Goal: Task Accomplishment & Management: Use online tool/utility

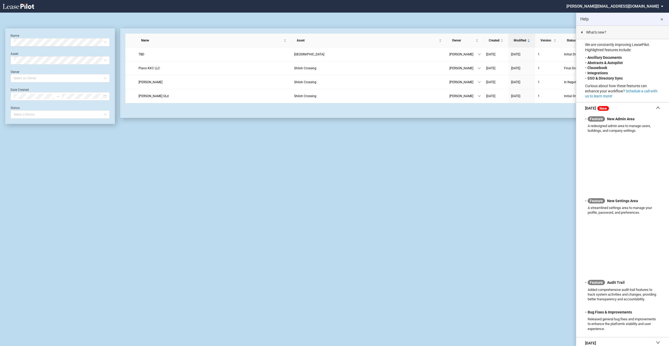
click at [352, 109] on ul "1" at bounding box center [391, 110] width 533 height 6
click at [661, 20] on md-icon "close" at bounding box center [662, 19] width 6 height 6
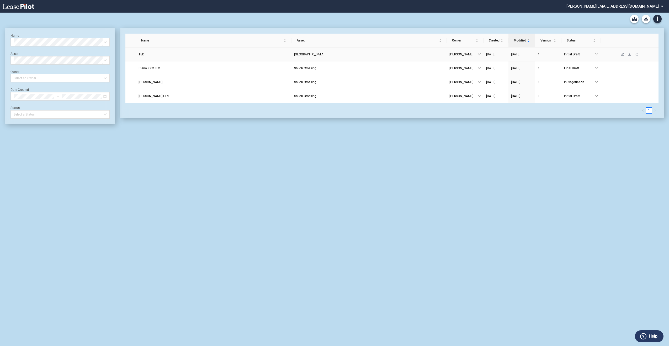
click at [223, 56] on link "TBD" at bounding box center [214, 54] width 150 height 5
click at [294, 56] on span "[GEOGRAPHIC_DATA]" at bounding box center [309, 55] width 30 height 4
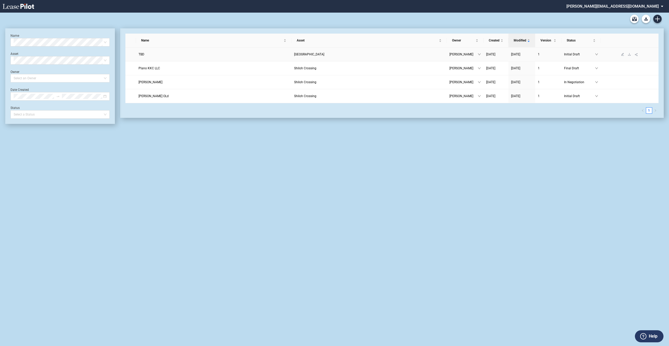
click at [580, 53] on span "Initial Draft" at bounding box center [579, 54] width 31 height 5
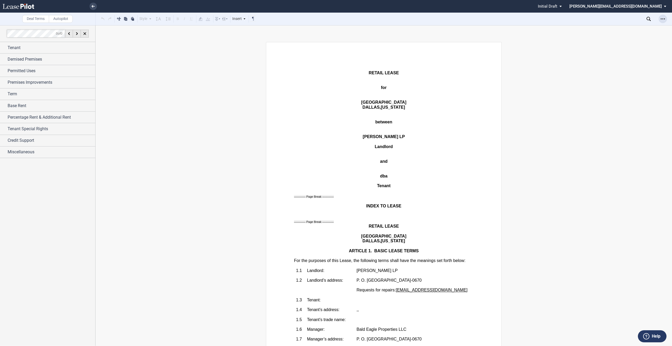
click at [662, 19] on icon "Open Lease options menu" at bounding box center [663, 19] width 4 height 4
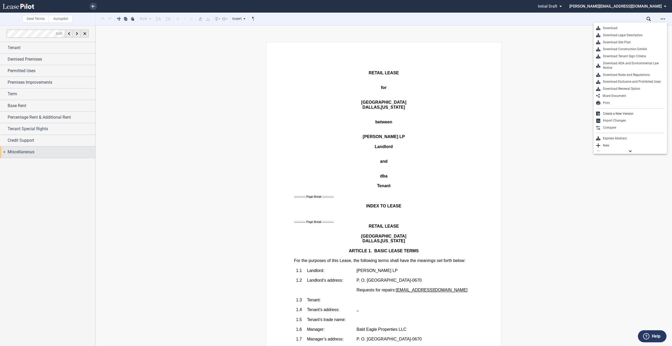
click at [34, 156] on div "Miscellaneous" at bounding box center [47, 151] width 95 height 11
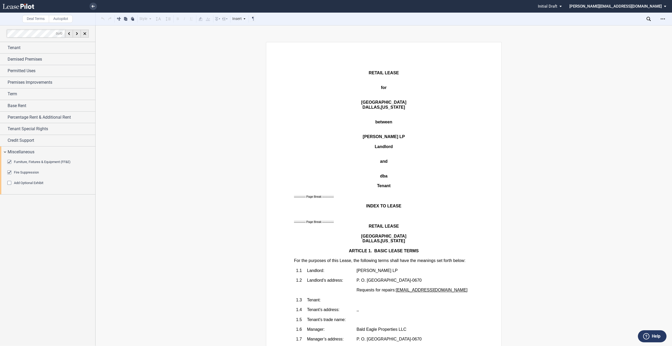
click at [61, 20] on label "Autopilot" at bounding box center [61, 19] width 24 height 8
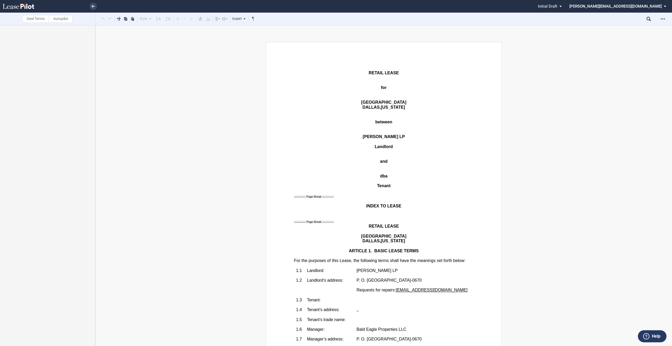
click at [39, 21] on label "Deal Terms" at bounding box center [35, 19] width 27 height 8
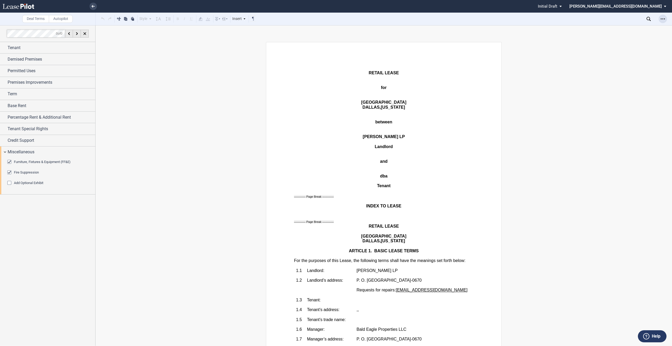
click at [665, 20] on div "Open Lease options menu" at bounding box center [663, 19] width 8 height 8
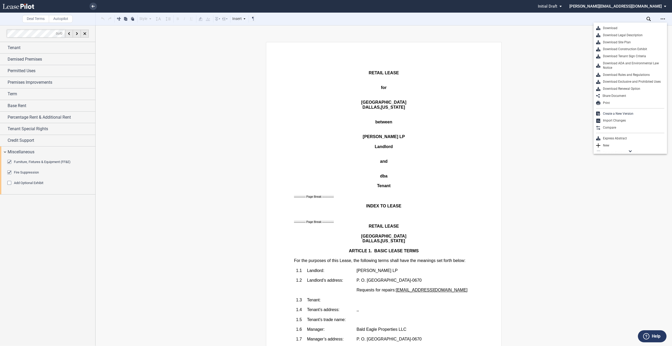
click at [639, 6] on md-select "michael@eagleequityinc.com Settings Sign Out" at bounding box center [620, 6] width 102 height 12
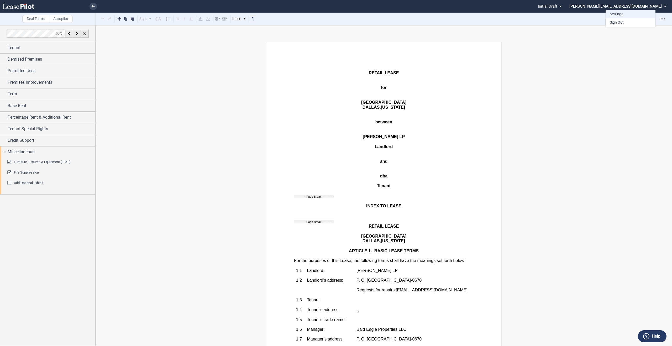
click at [611, 13] on div "Settings" at bounding box center [616, 14] width 13 height 5
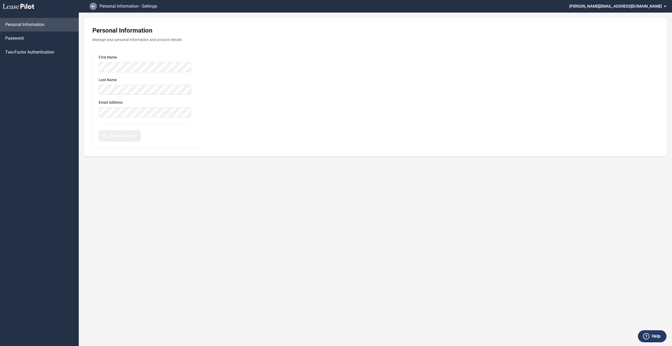
click at [94, 9] on link at bounding box center [93, 6] width 7 height 7
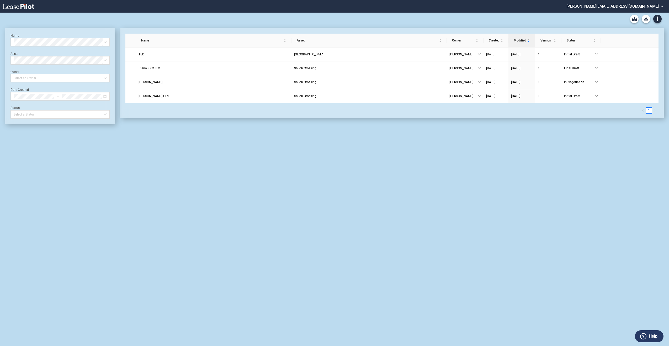
click at [18, 8] on icon at bounding box center [19, 6] width 32 height 5
click at [646, 335] on use at bounding box center [644, 336] width 6 height 6
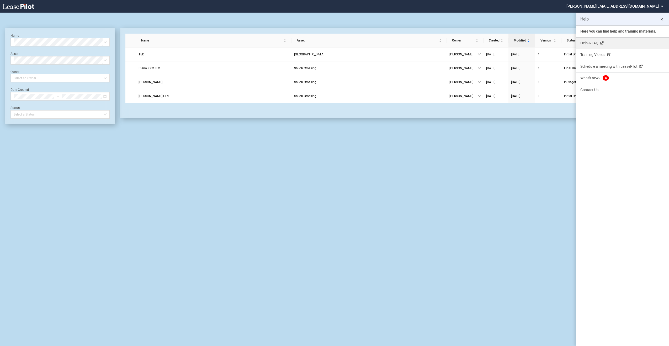
click at [598, 48] on link "Help & FAQ" at bounding box center [622, 44] width 93 height 12
click at [665, 18] on md-icon "close" at bounding box center [662, 19] width 6 height 6
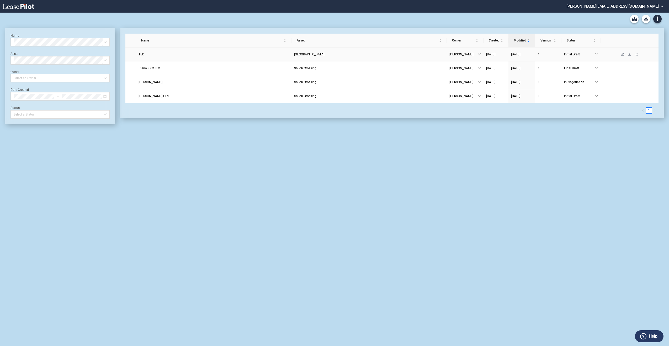
click at [294, 55] on span "[GEOGRAPHIC_DATA]" at bounding box center [309, 55] width 30 height 4
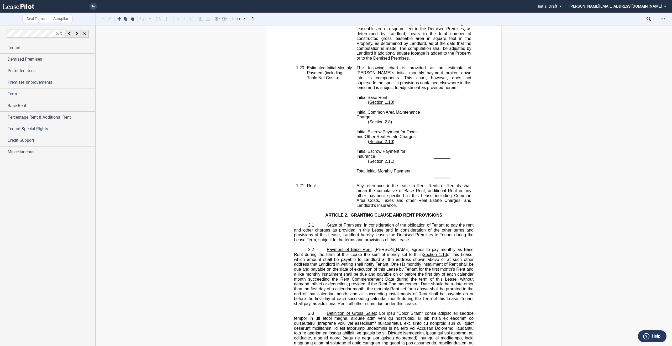
scroll to position [702, 0]
click at [317, 207] on td "!!SET_LEVEL_1!! !!RETAIL_LEASE_TABLE_ALONE_LEVEL2!! 1.21 Rent:" at bounding box center [324, 195] width 60 height 25
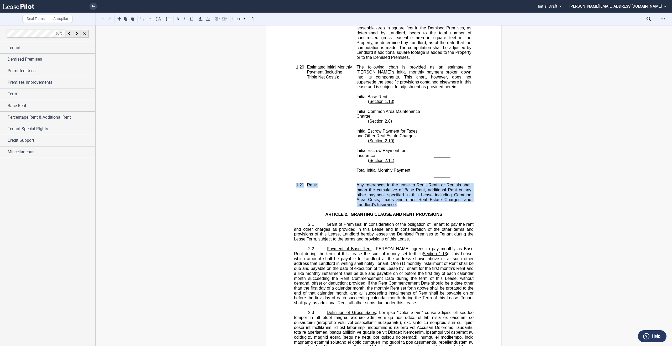
drag, startPoint x: 294, startPoint y: 196, endPoint x: 422, endPoint y: 214, distance: 129.3
click at [422, 207] on tr "!!SET_LEVEL_1!! !!RETAIL_LEASE_TABLE_ALONE_LEVEL2!! 1.21 Rent: Any references i…" at bounding box center [384, 195] width 180 height 25
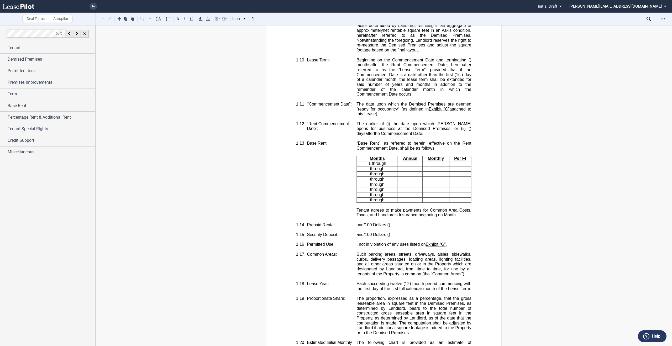
scroll to position [401, 0]
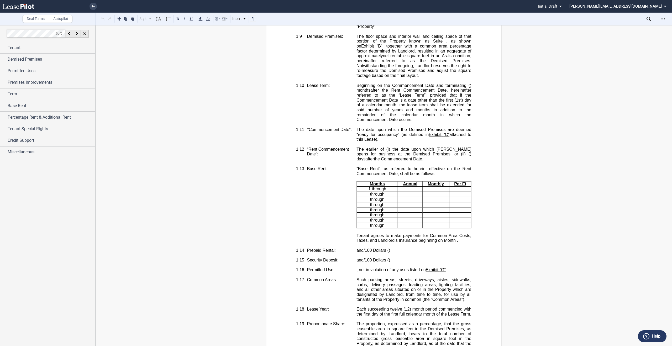
drag, startPoint x: 294, startPoint y: 141, endPoint x: 407, endPoint y: 153, distance: 114.0
click at [407, 153] on tr "!!SET_LEVEL_1!! !!RETAIL_LEASE_TABLE_ALONE_LEVEL2!! 1.12 “Rent Commencement Dat…" at bounding box center [384, 157] width 180 height 20
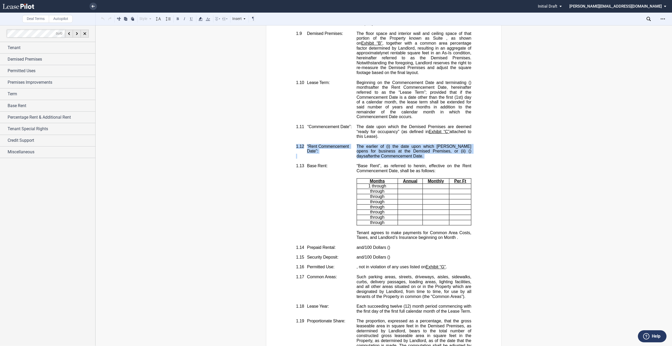
scroll to position [405, 0]
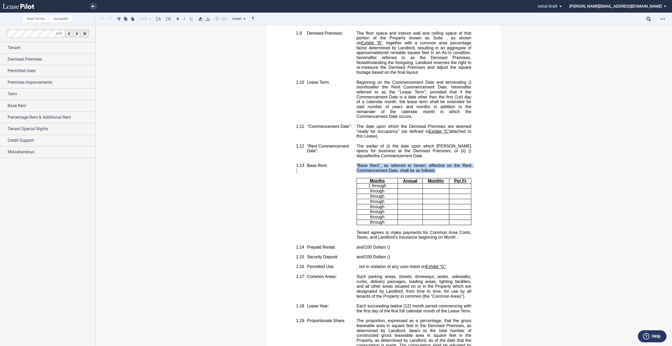
drag, startPoint x: 348, startPoint y: 156, endPoint x: 434, endPoint y: 162, distance: 86.1
click at [434, 163] on tr "!!SET_LEVEL_1!! !!RETAIL_LEASE_TABLE_ALONE_LEVEL2!! 1.13 Base Rent: ﻿ “Base Ren…" at bounding box center [384, 203] width 180 height 81
